Goal: Book appointment/travel/reservation

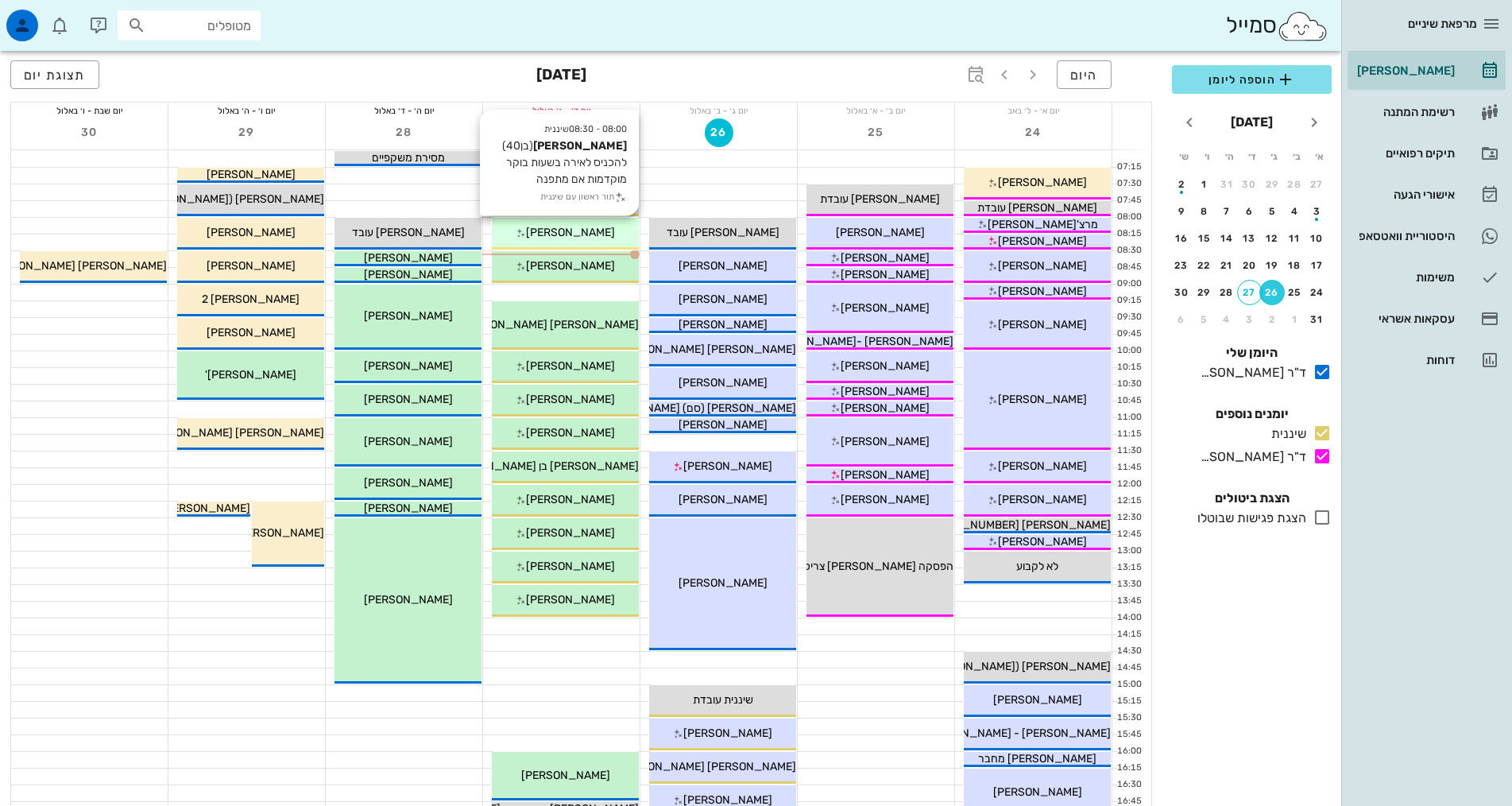
click at [582, 236] on span "[PERSON_NAME]" at bounding box center [569, 232] width 89 height 13
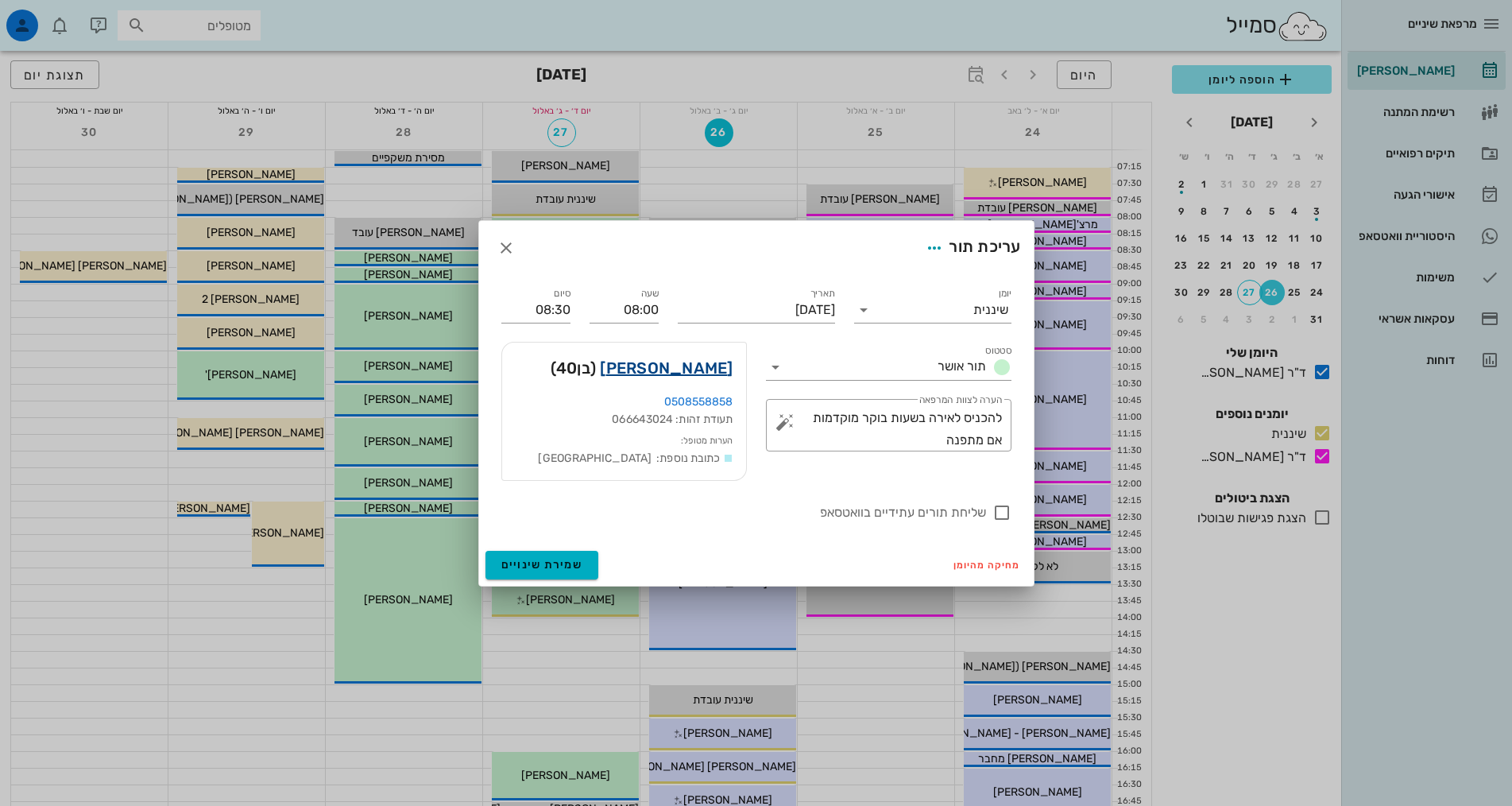
click at [674, 366] on link "[PERSON_NAME]" at bounding box center [666, 368] width 132 height 25
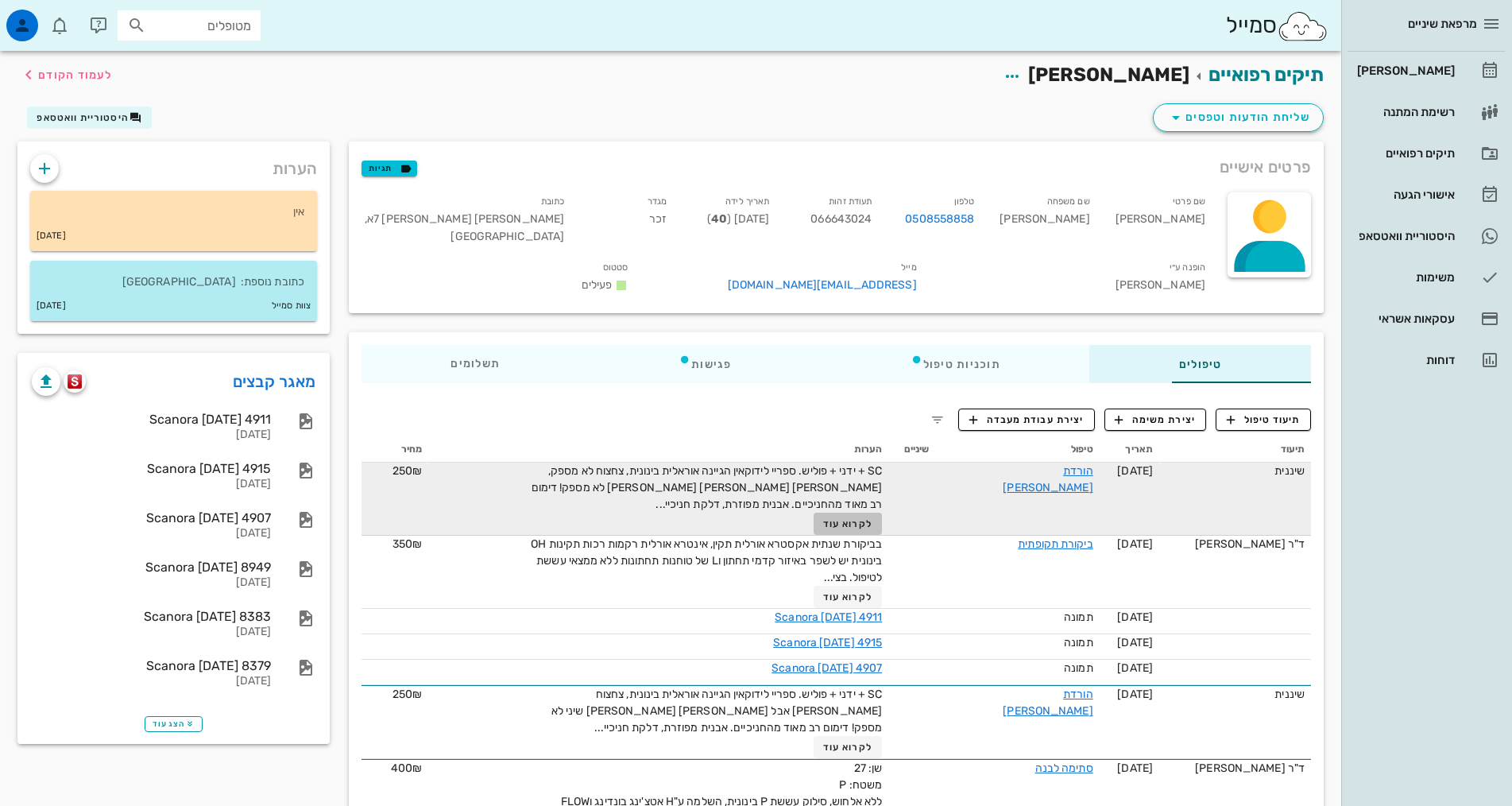
click at [823, 519] on span "לקרוא עוד" at bounding box center [847, 524] width 49 height 11
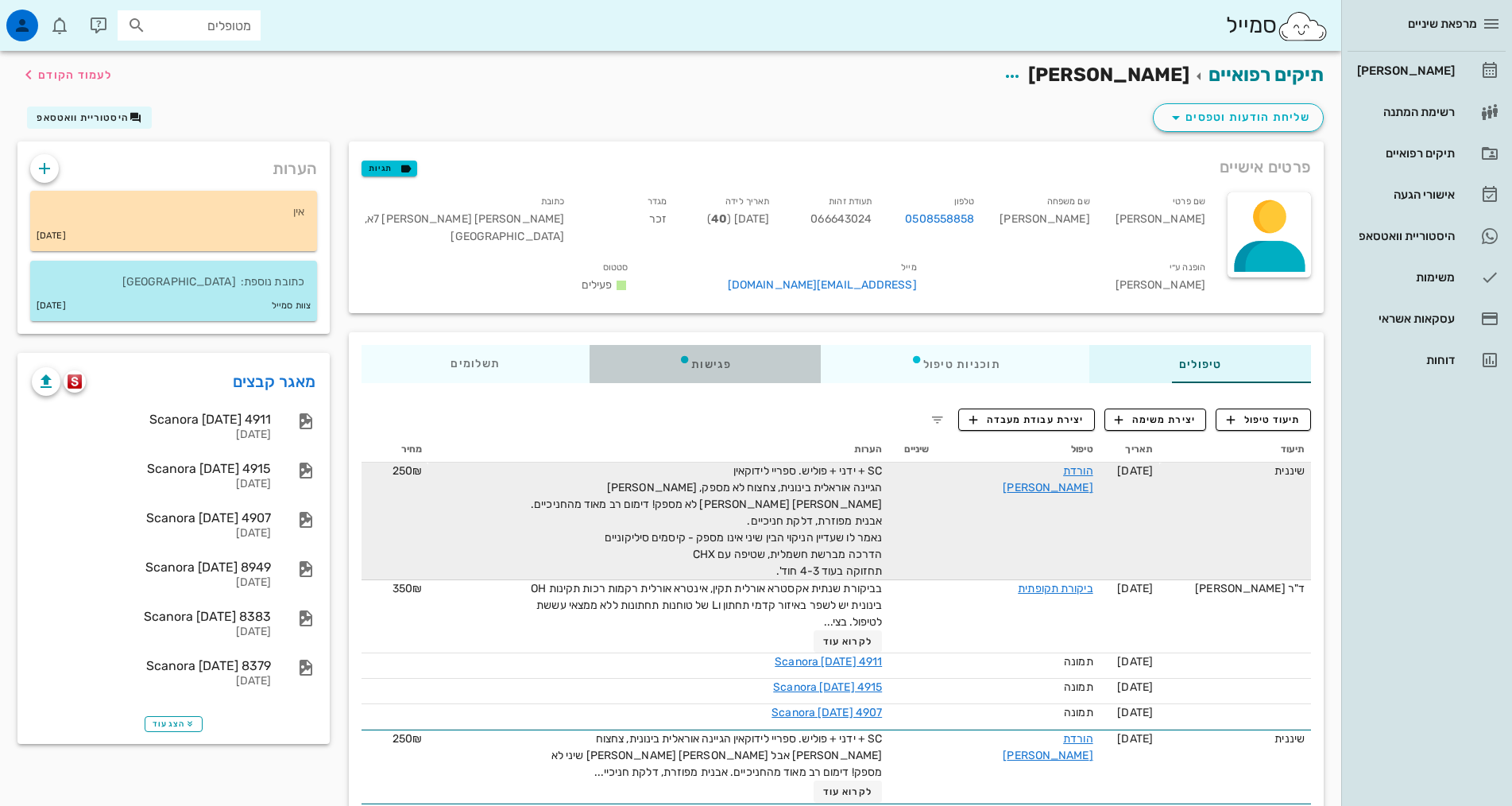
click at [628, 345] on div "פגישות" at bounding box center [705, 364] width 231 height 39
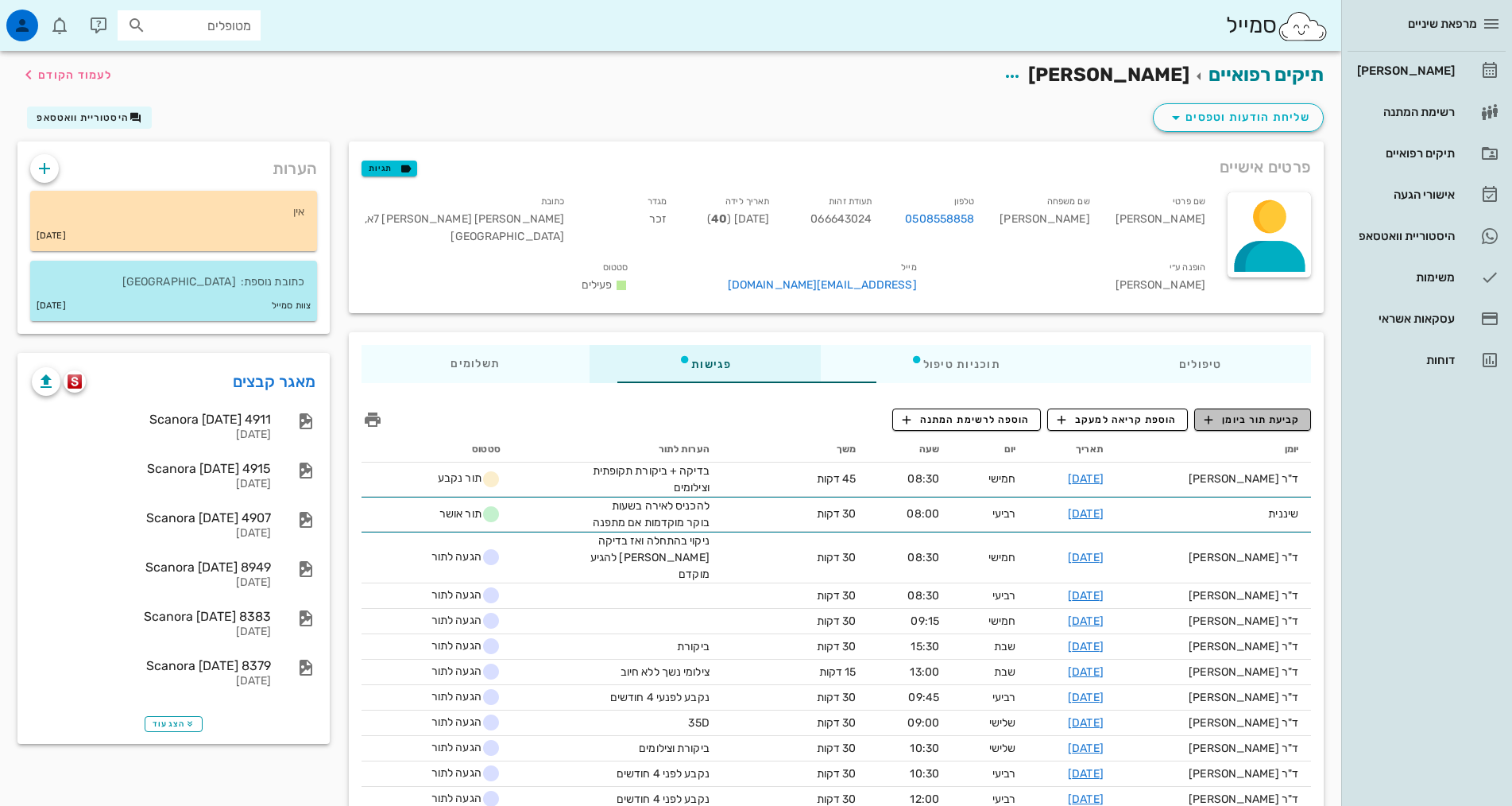
click at [1266, 413] on span "קביעת תור ביומן" at bounding box center [1251, 420] width 95 height 14
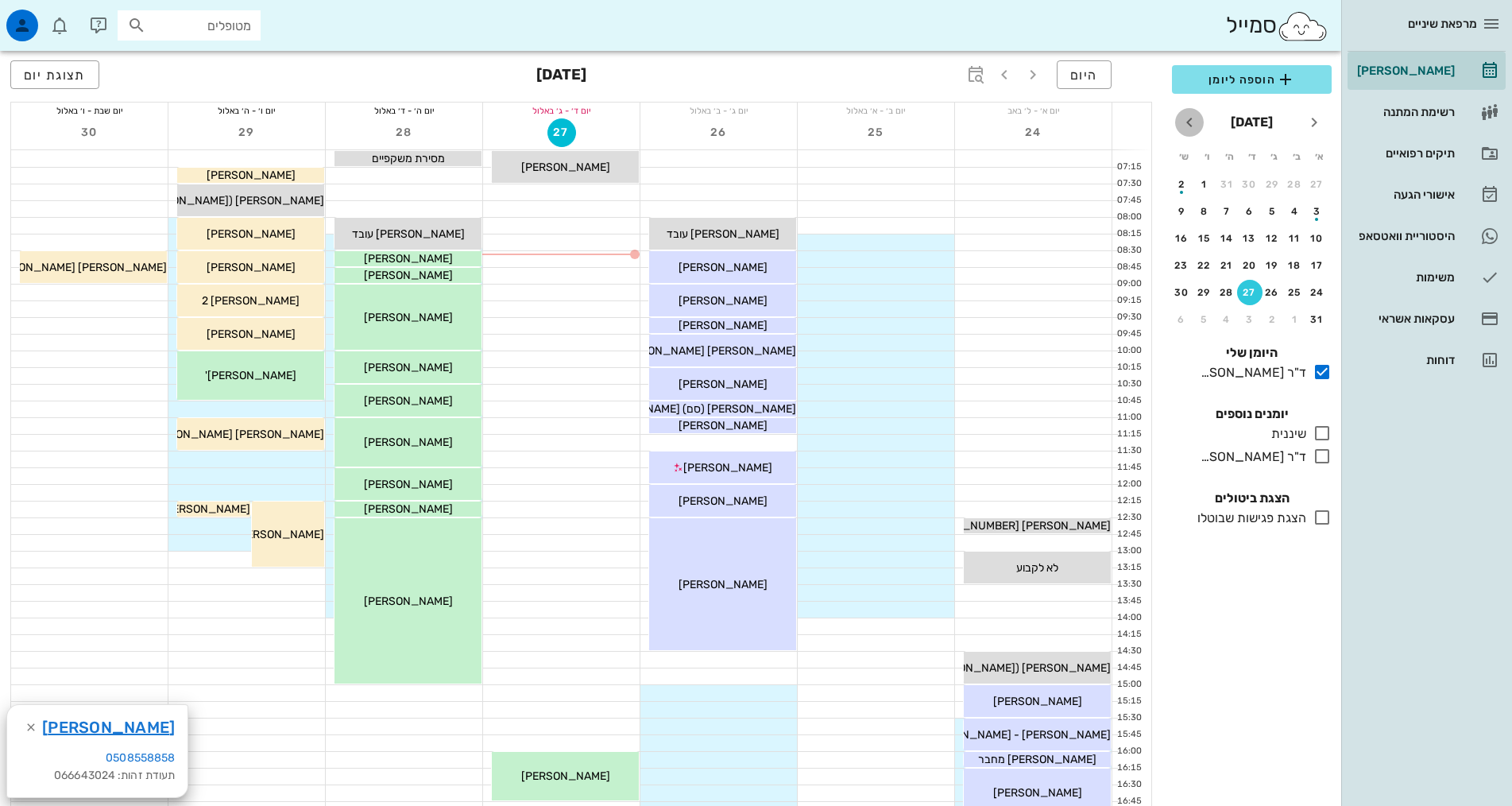
click at [1188, 124] on icon "חודש הבא" at bounding box center [1189, 122] width 19 height 19
click at [1226, 321] on div "4" at bounding box center [1226, 319] width 25 height 11
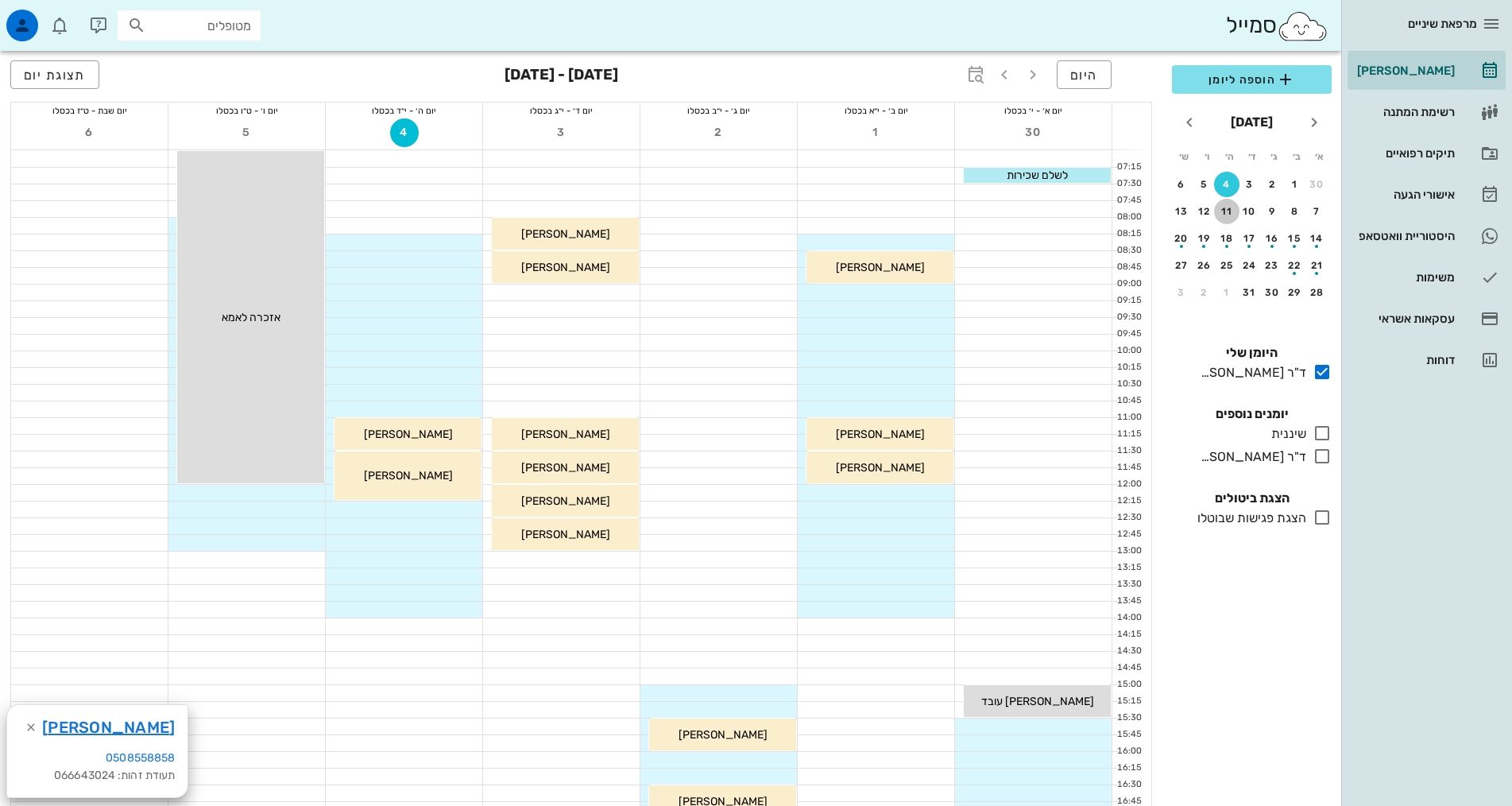
click at [1233, 210] on div "11" at bounding box center [1226, 211] width 25 height 11
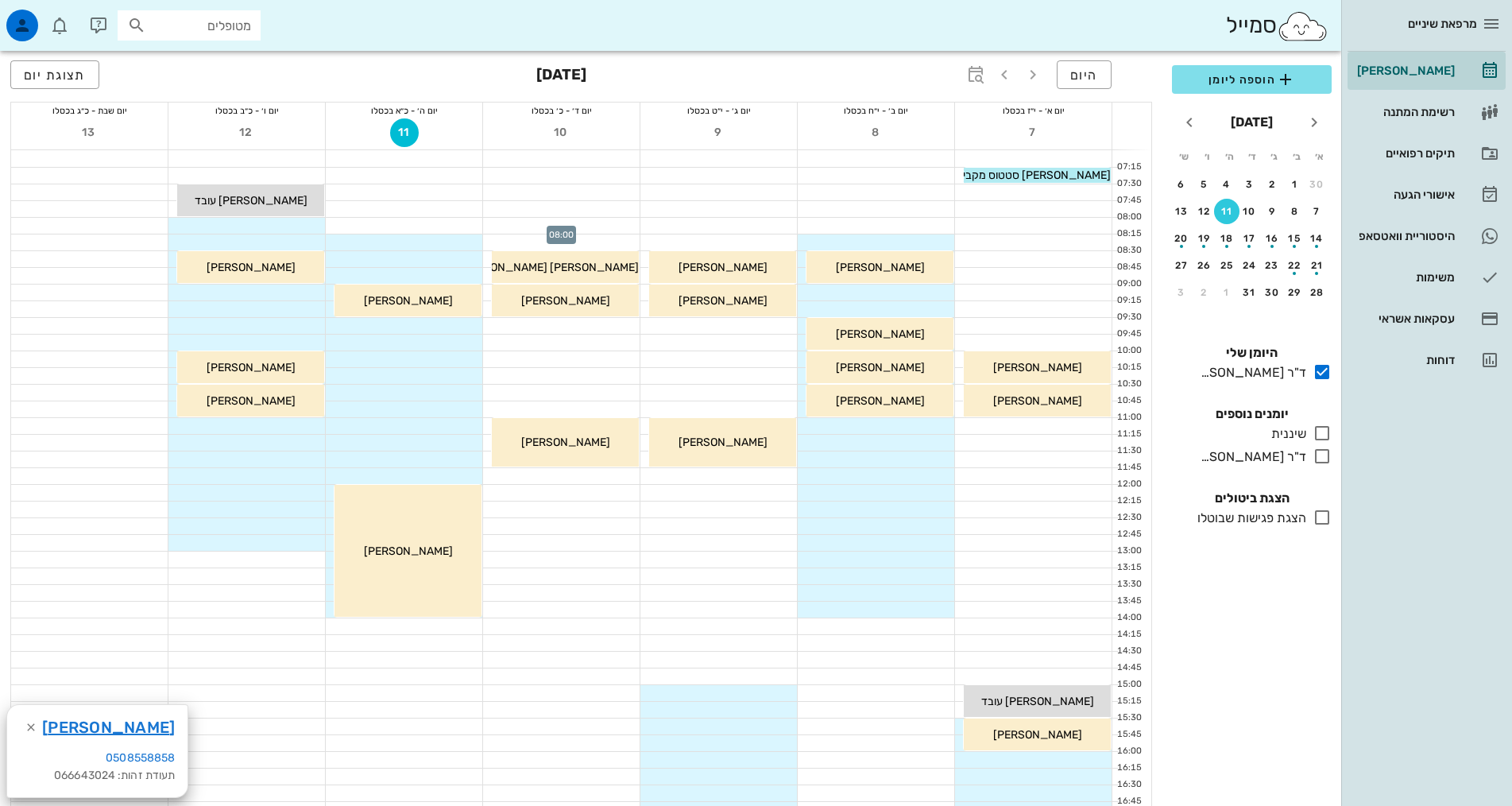
click at [588, 226] on div at bounding box center [560, 226] width 157 height 16
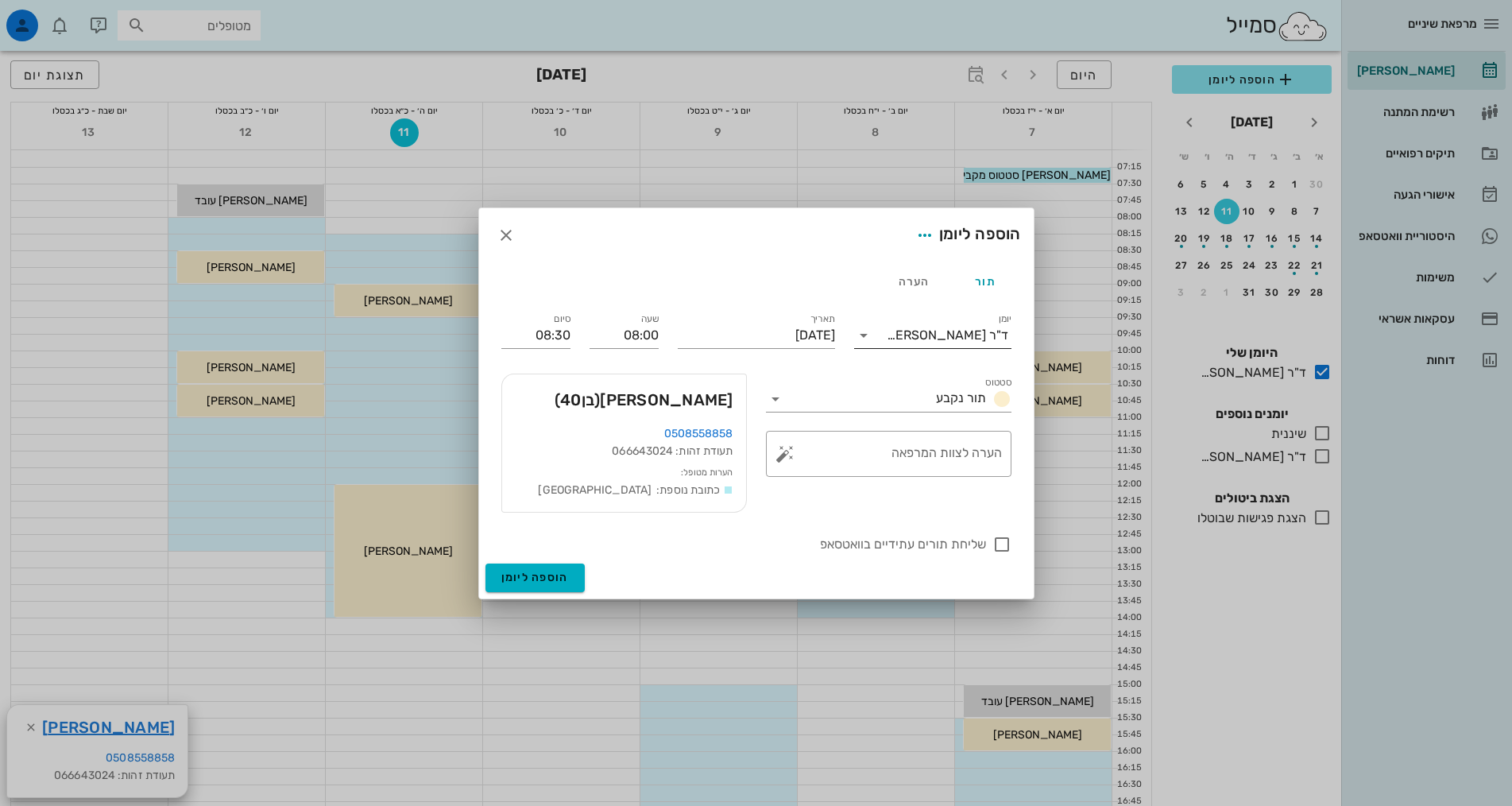
click at [944, 342] on div "ד"ר [PERSON_NAME]" at bounding box center [947, 335] width 122 height 14
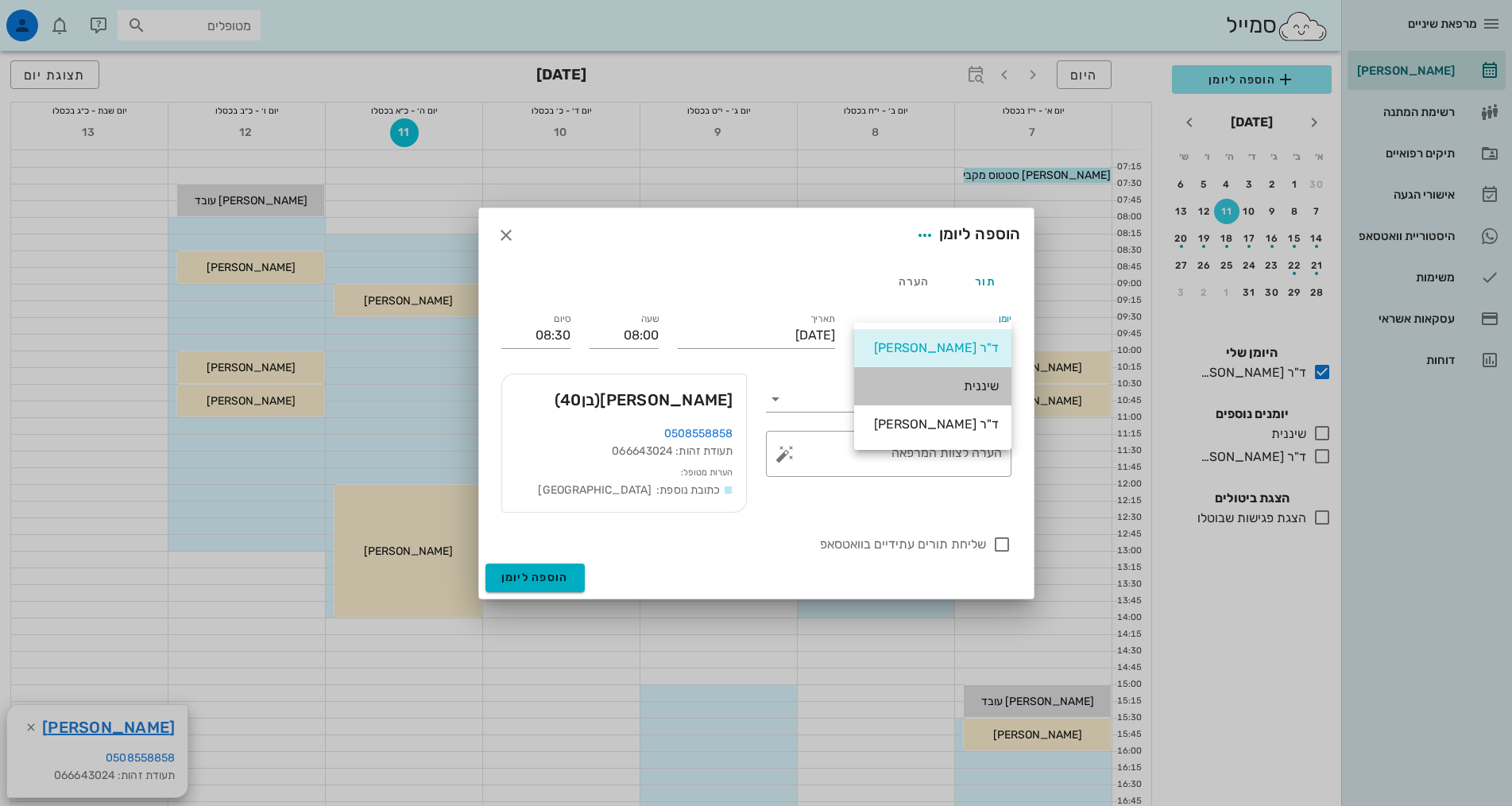
click at [976, 382] on div "שיננית" at bounding box center [932, 385] width 132 height 15
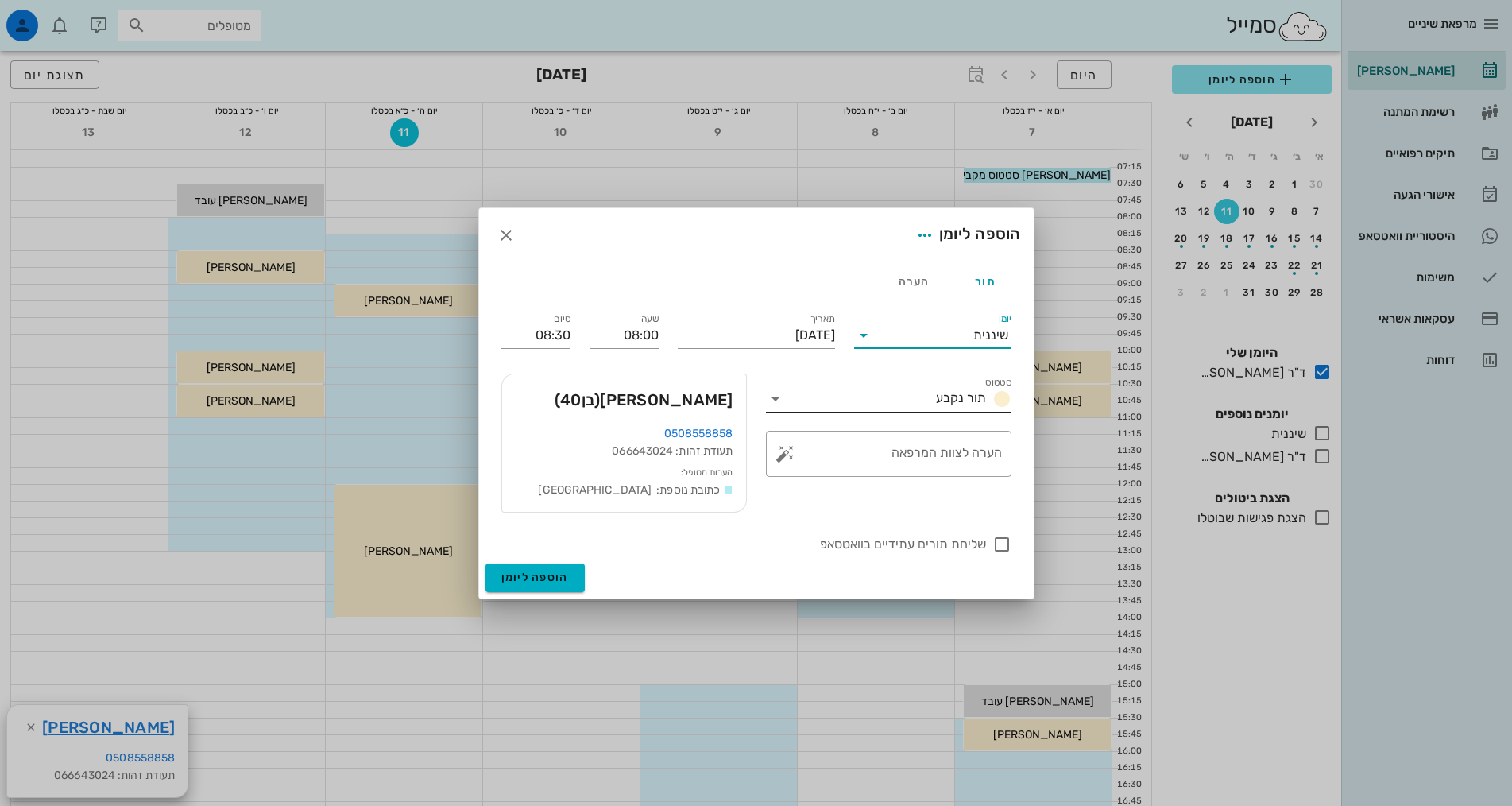
click at [965, 391] on span "תור נקבע" at bounding box center [961, 398] width 50 height 15
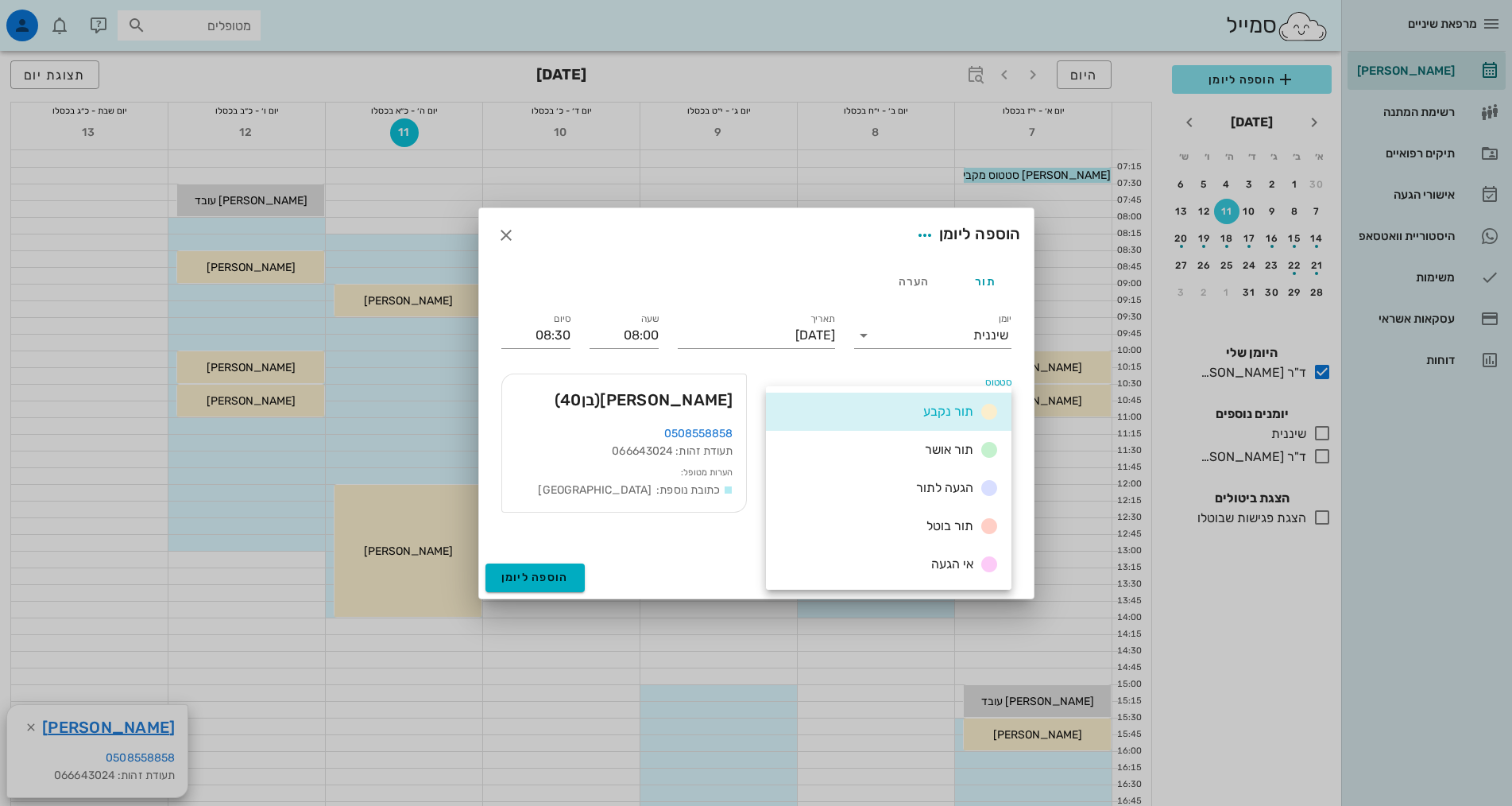
click at [952, 380] on div "סטטוס תור נקבע" at bounding box center [888, 394] width 245 height 35
click at [531, 574] on span "הוספה ליומן" at bounding box center [534, 577] width 67 height 13
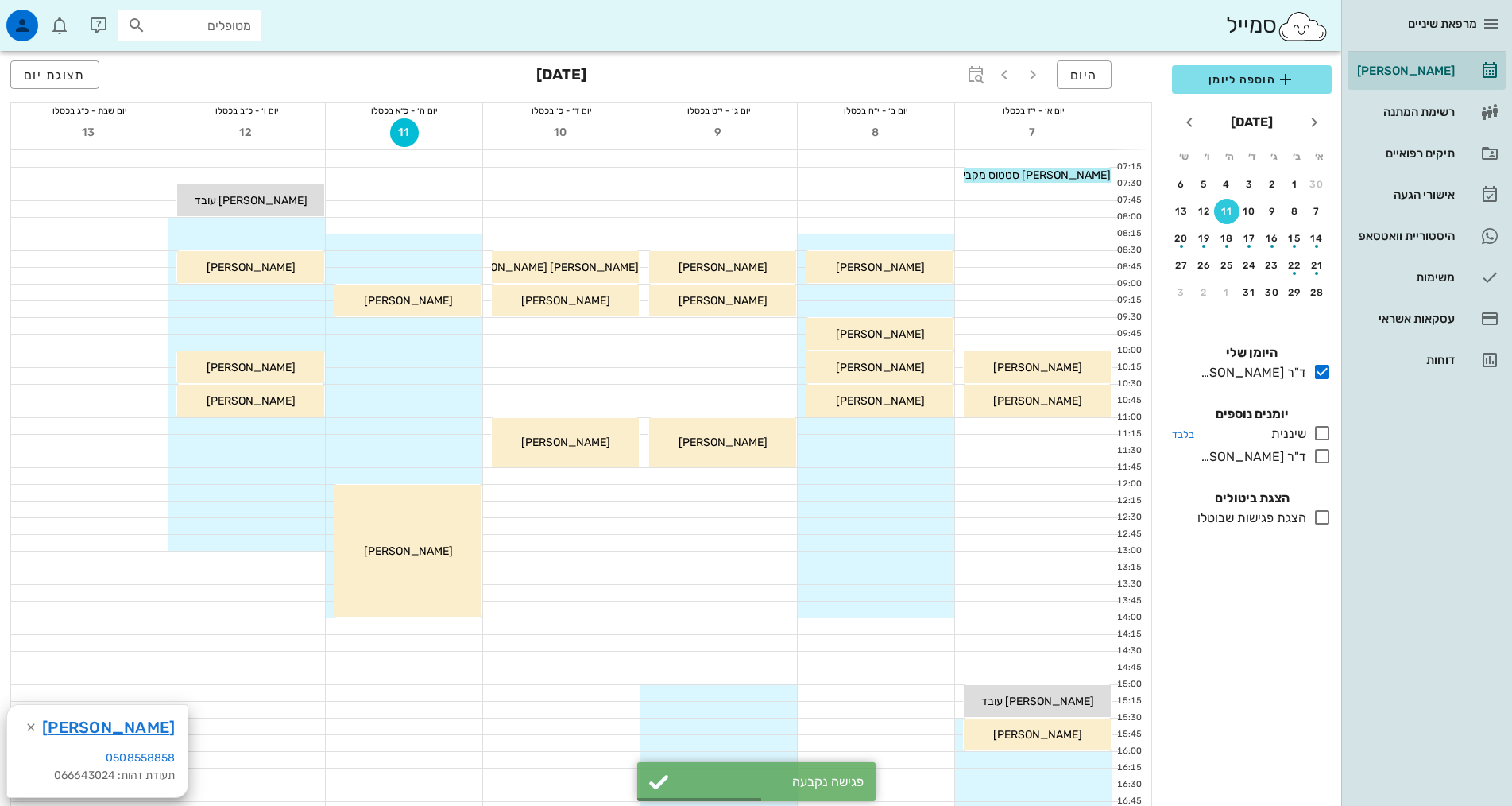
click at [1326, 432] on icon at bounding box center [1321, 433] width 19 height 19
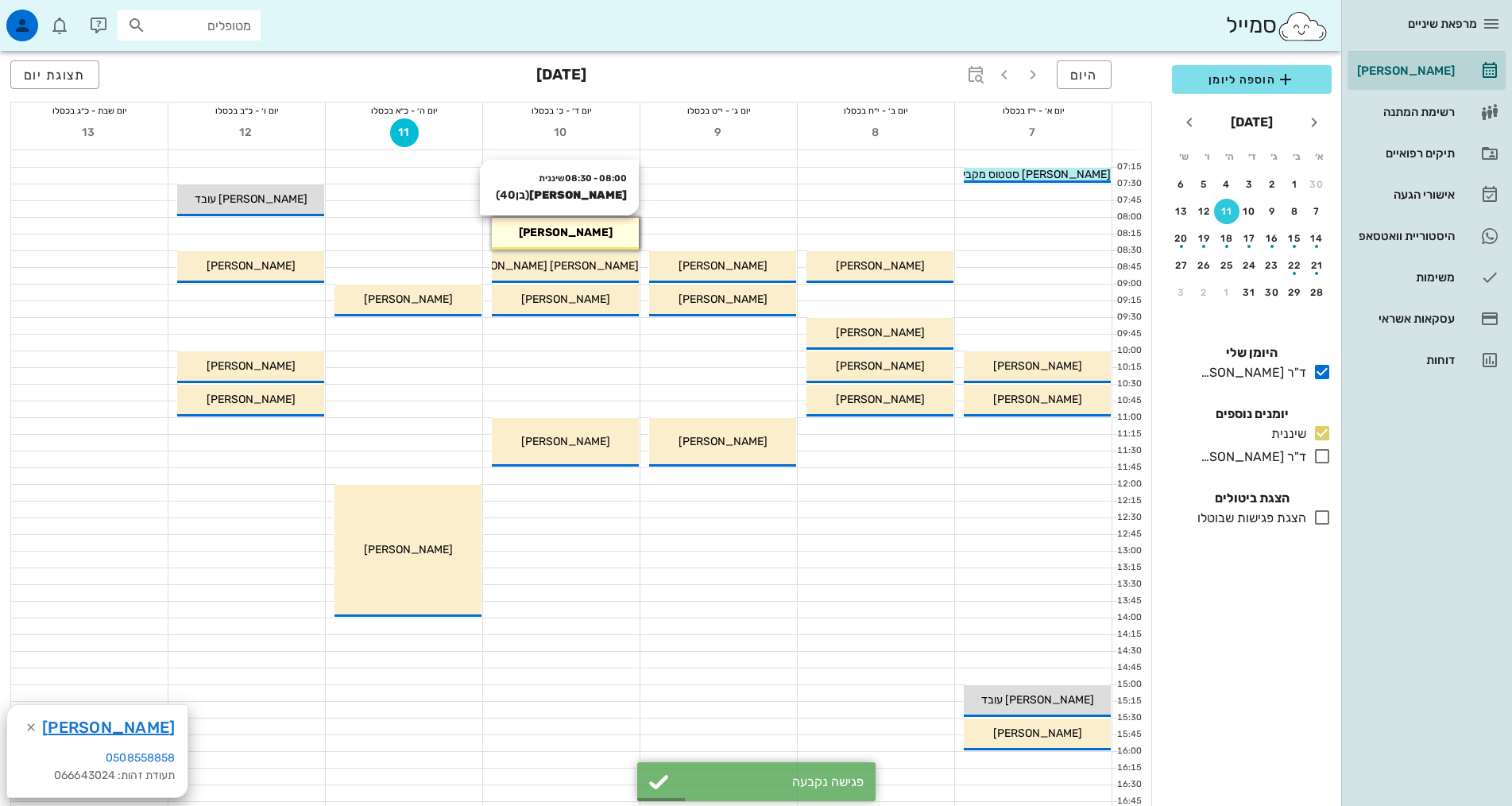
click at [599, 232] on div "[PERSON_NAME]" at bounding box center [565, 232] width 147 height 17
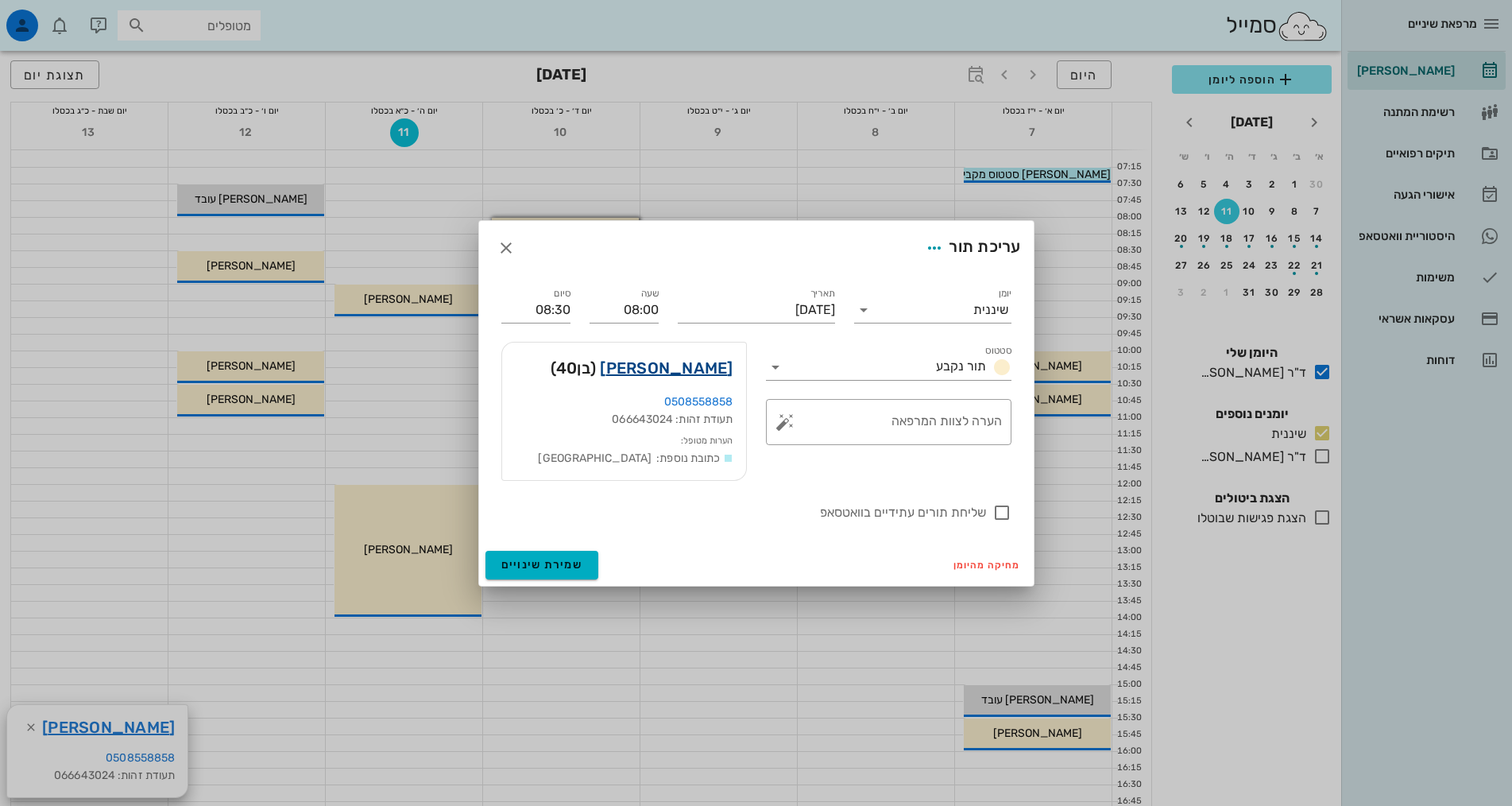
click at [691, 373] on link "[PERSON_NAME]" at bounding box center [666, 368] width 132 height 25
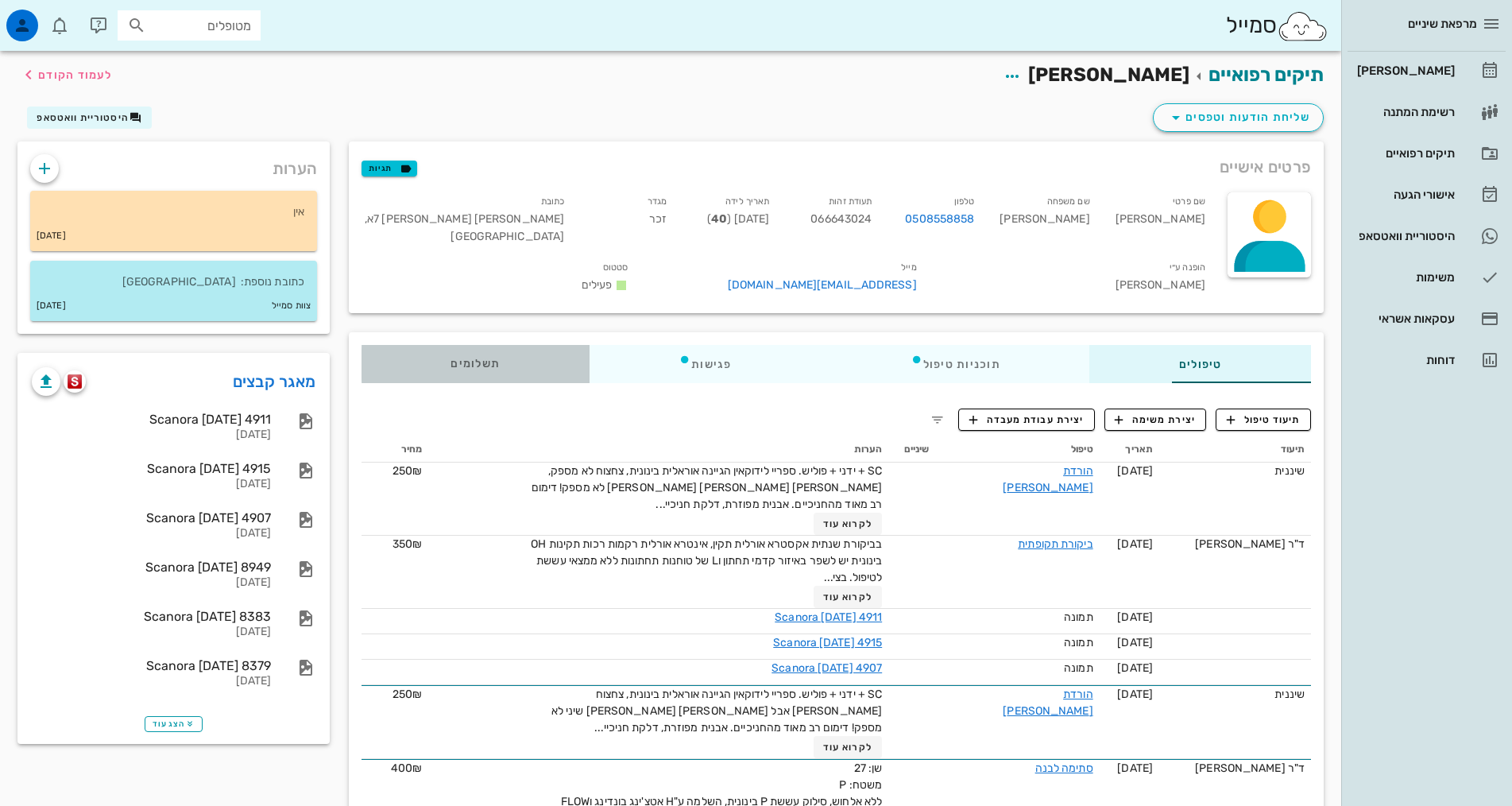
click at [450, 358] on span "תשלומים 0₪" at bounding box center [474, 364] width 49 height 11
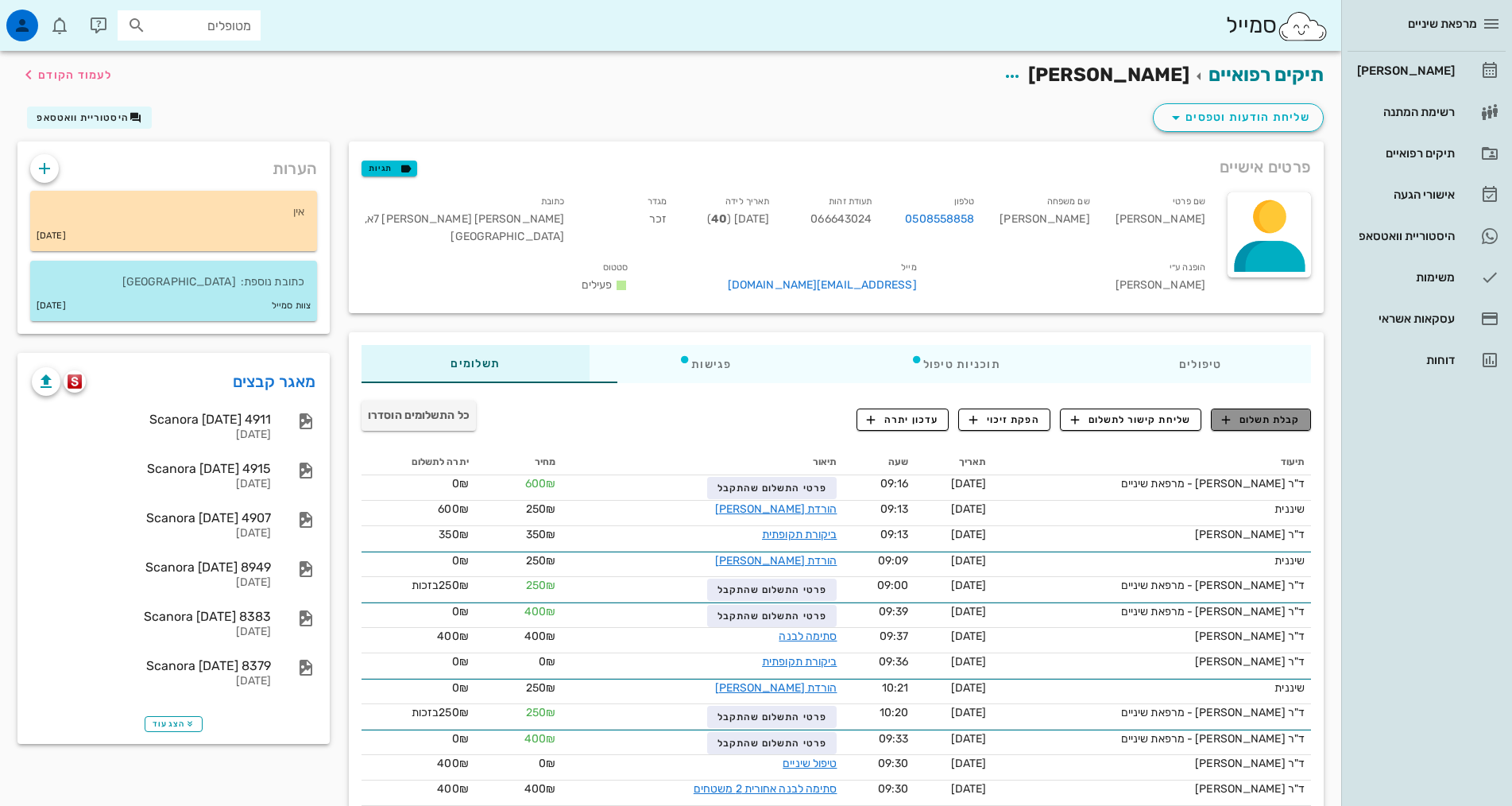
click at [1286, 413] on span "קבלת תשלום" at bounding box center [1261, 420] width 79 height 14
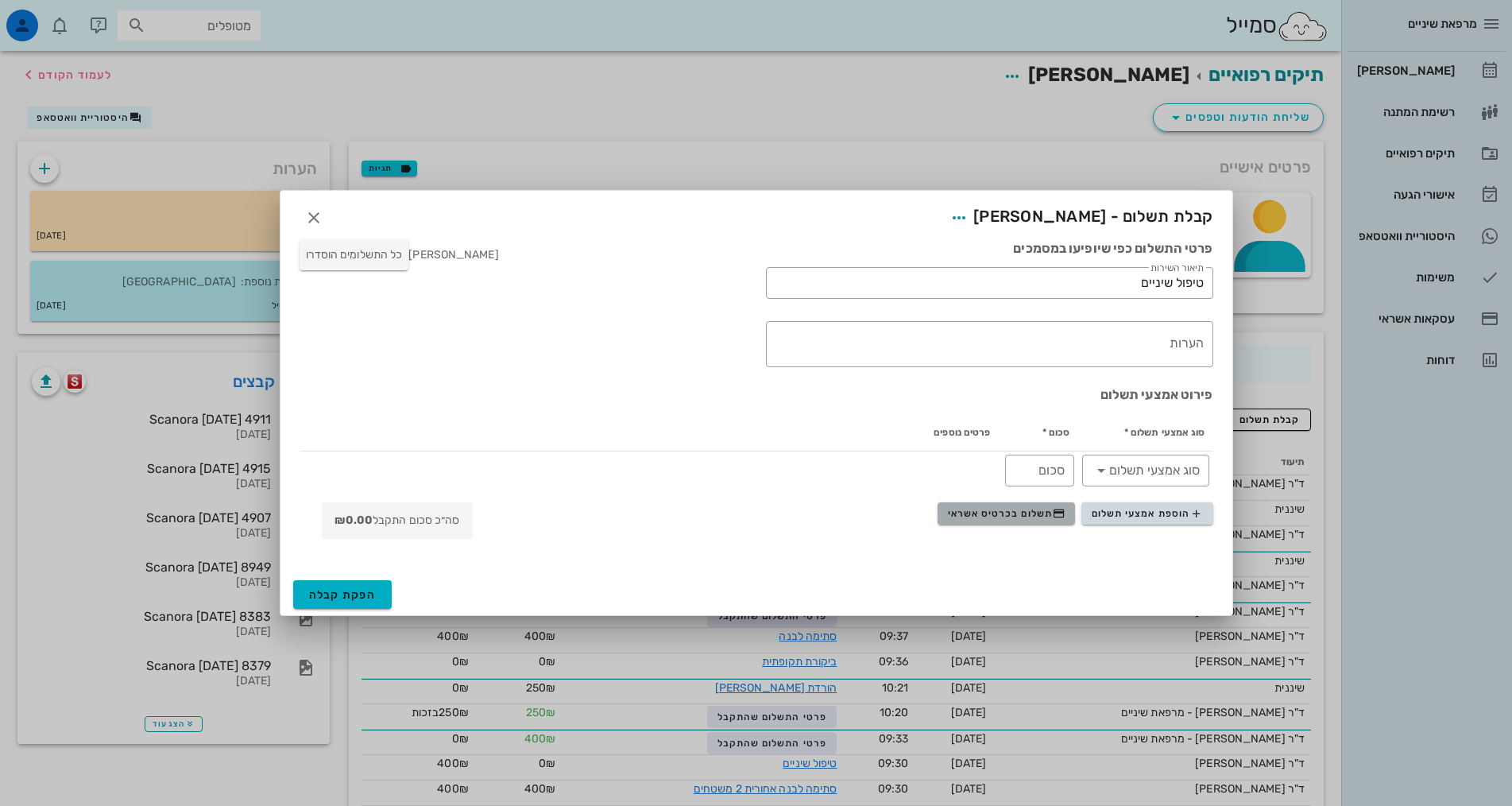
click at [1019, 519] on span "תשלום בכרטיס אשראי" at bounding box center [1006, 513] width 117 height 13
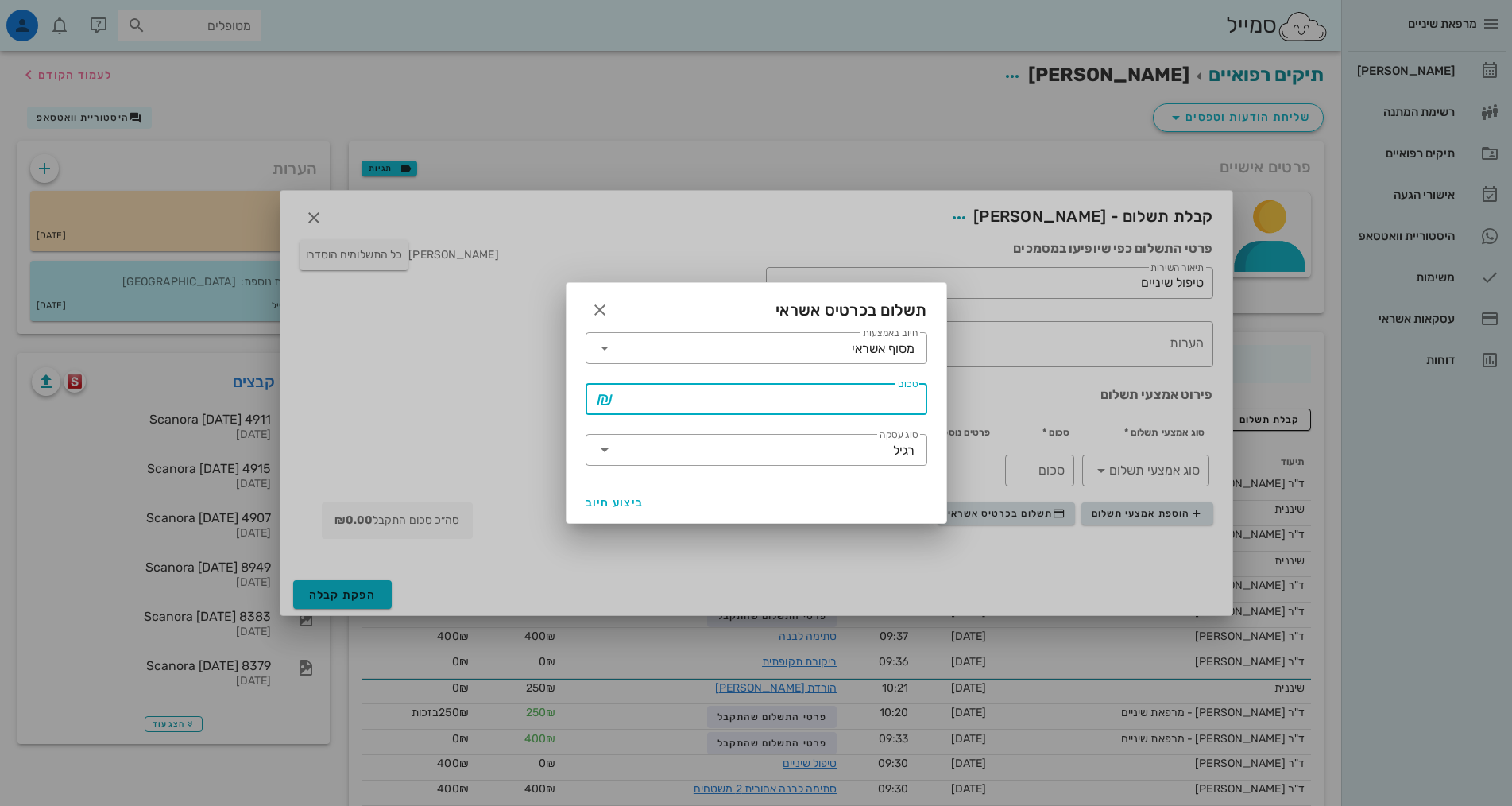
click at [877, 390] on input "סכום" at bounding box center [766, 399] width 300 height 25
type input "250"
click at [628, 496] on span "ביצוע חיוב" at bounding box center [615, 502] width 59 height 13
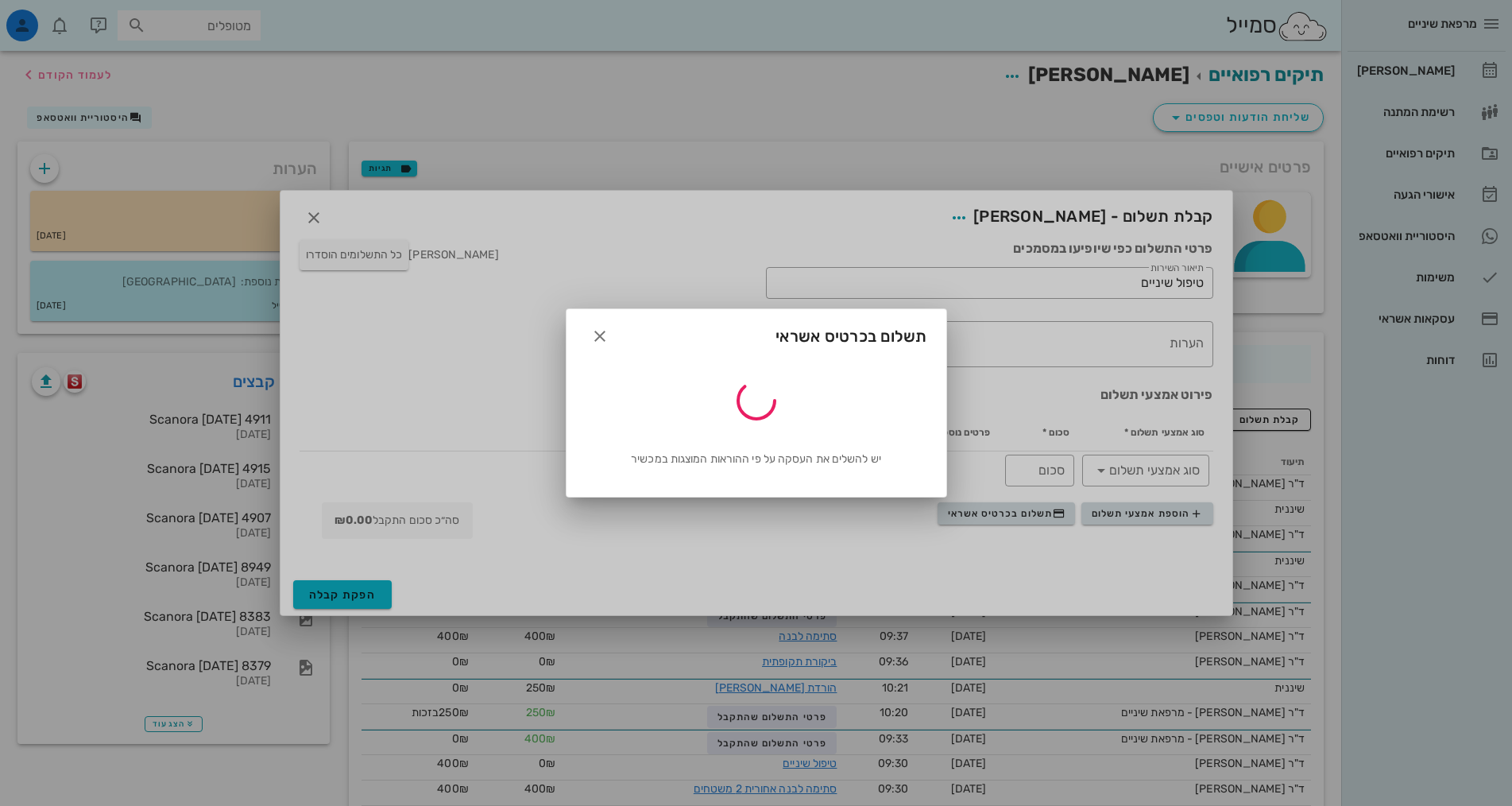
type input "250"
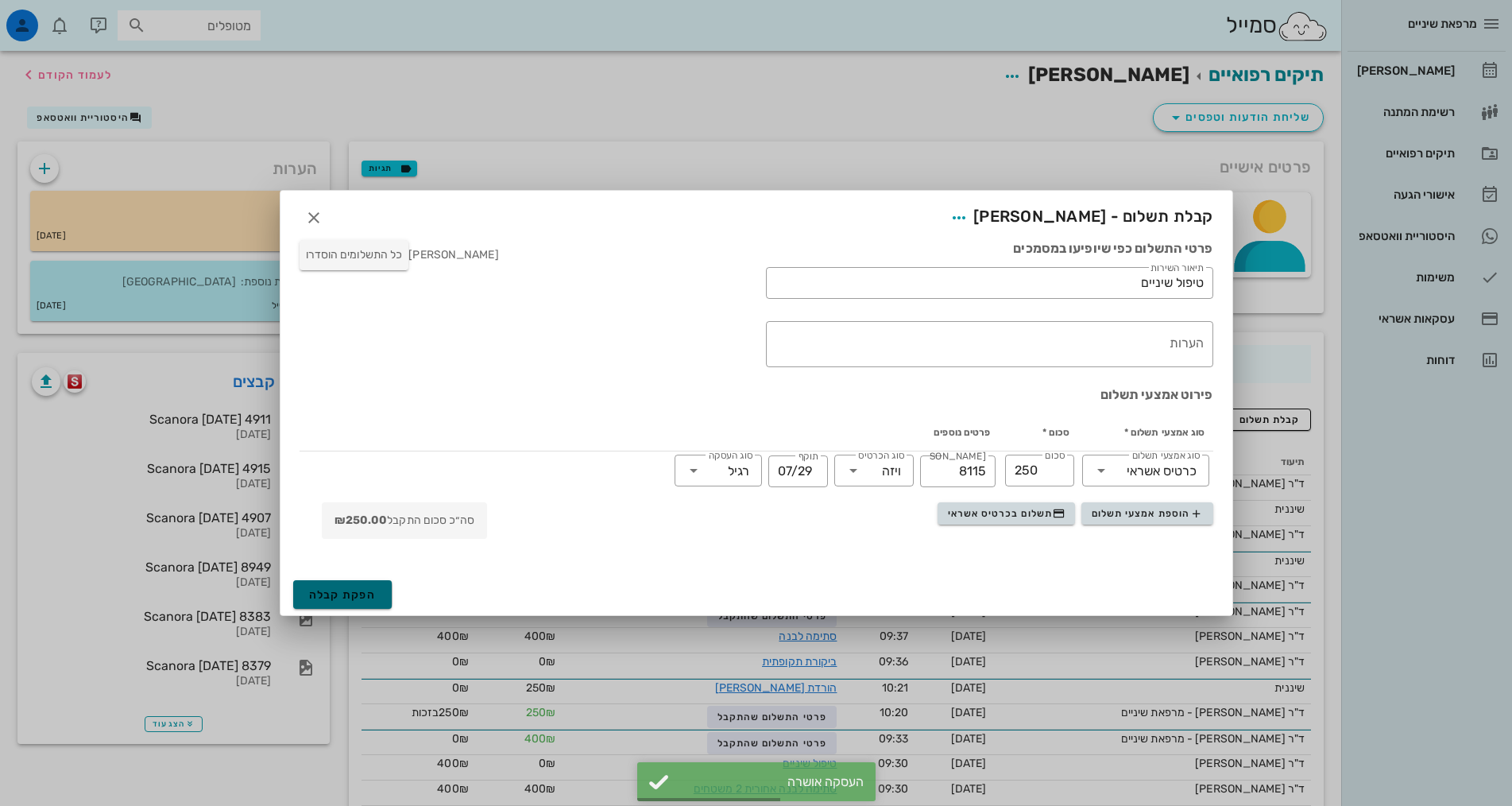
drag, startPoint x: 335, startPoint y: 599, endPoint x: 337, endPoint y: 589, distance: 10.2
click at [337, 588] on span "הפקת קבלה" at bounding box center [342, 595] width 67 height 13
